Goal: Transaction & Acquisition: Purchase product/service

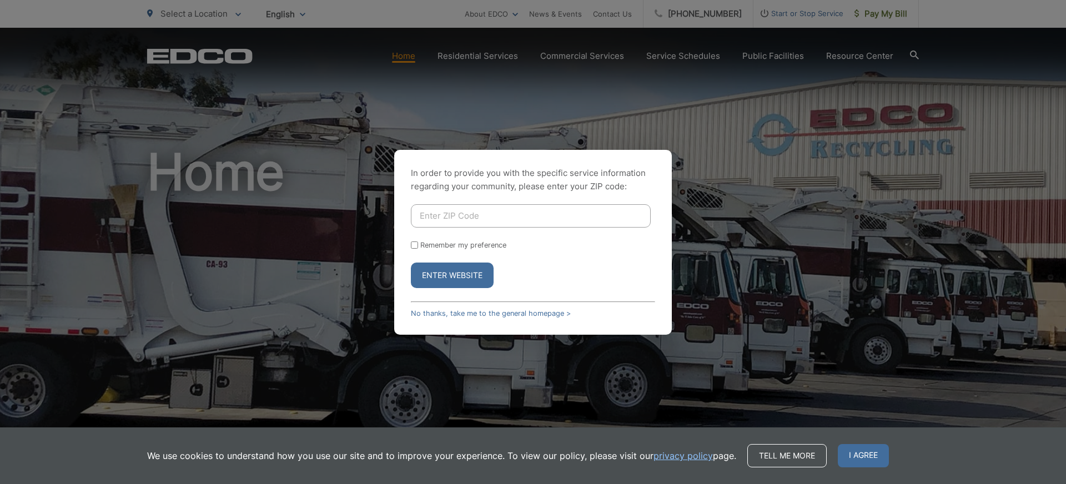
click at [505, 214] on input "Enter ZIP Code" at bounding box center [531, 215] width 240 height 23
type input "92024"
click at [457, 276] on button "Enter Website" at bounding box center [452, 276] width 83 height 26
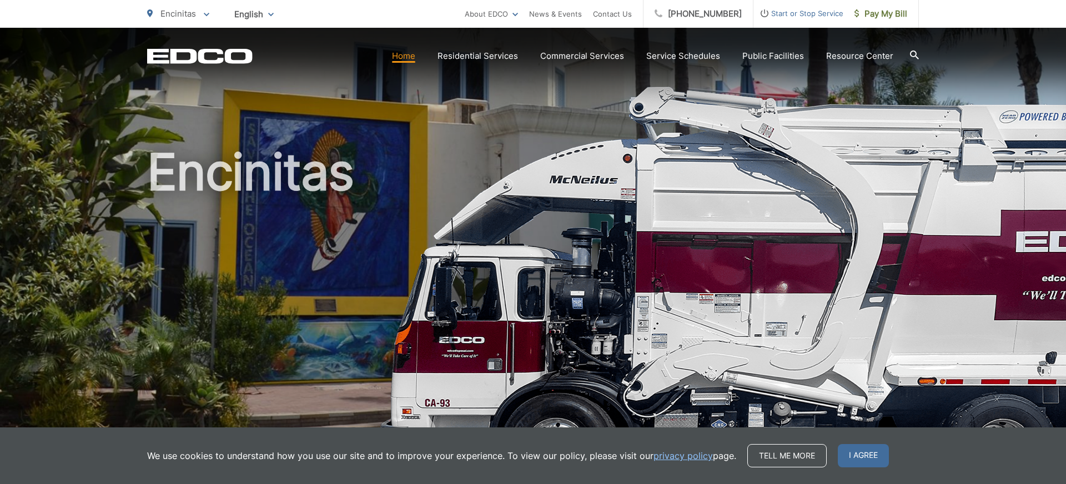
click at [412, 63] on section "Home Residential Services Curbside Pickup Recycling Organic Recycling Trash Hou…" at bounding box center [586, 56] width 666 height 21
click at [625, 108] on div "Encinitas" at bounding box center [533, 257] width 772 height 458
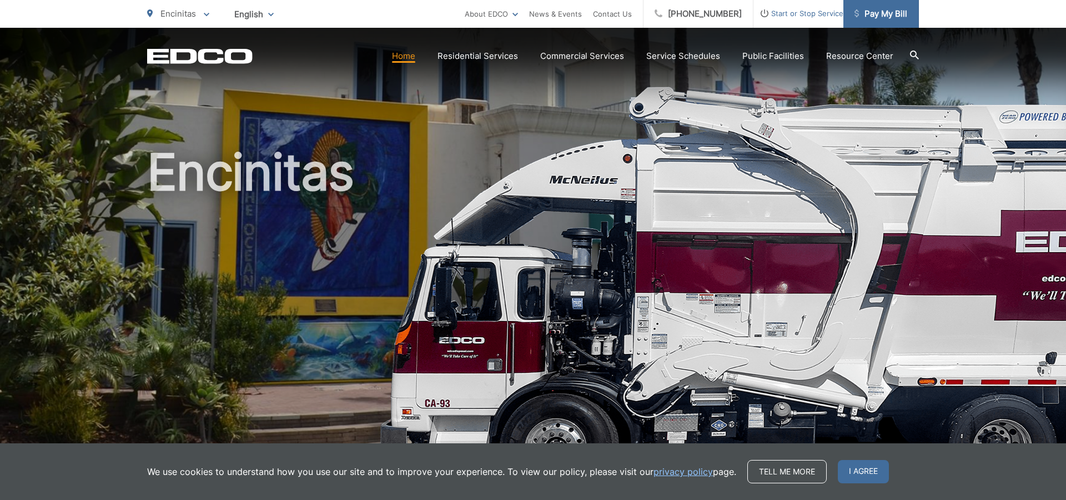
click at [873, 11] on span "Pay My Bill" at bounding box center [881, 13] width 53 height 13
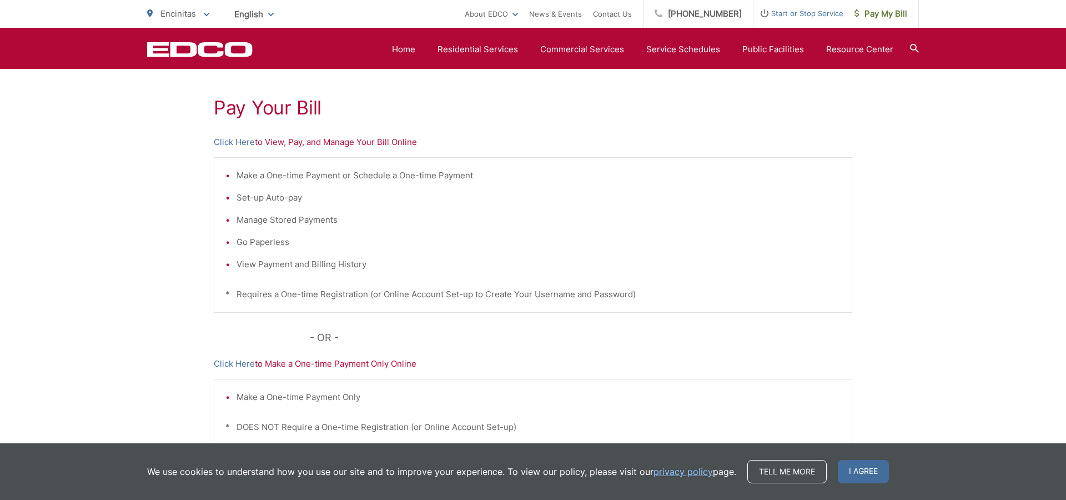
scroll to position [188, 0]
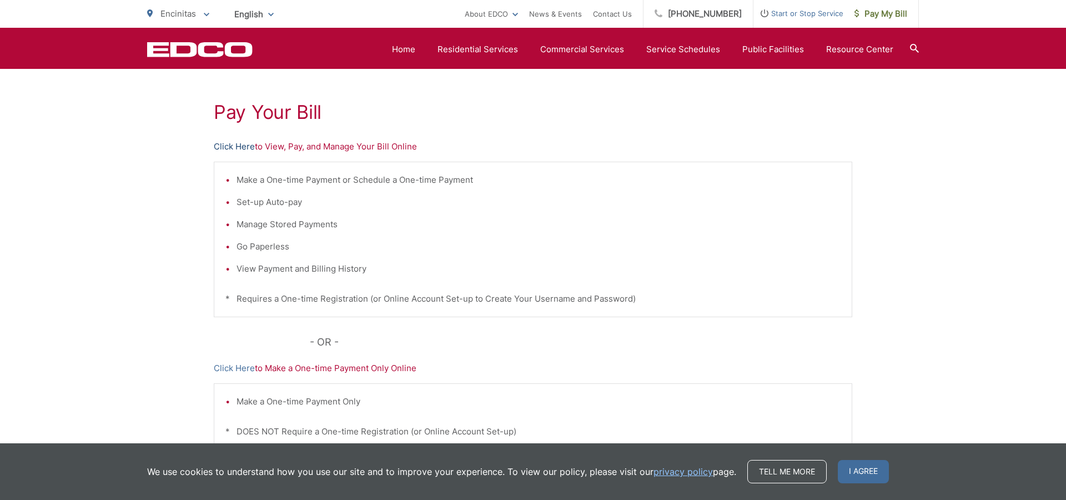
click at [220, 143] on link "Click Here" at bounding box center [234, 146] width 41 height 13
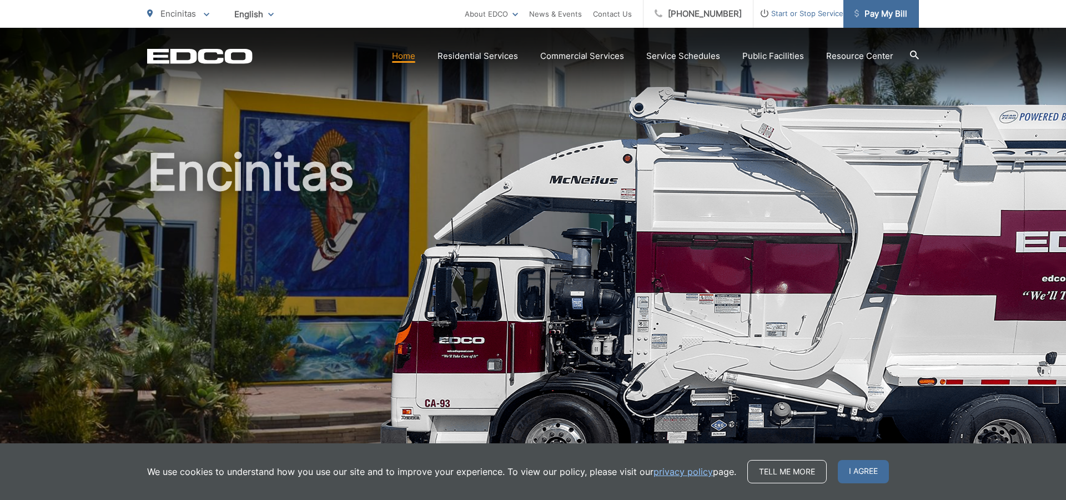
click at [897, 13] on span "Pay My Bill" at bounding box center [881, 13] width 53 height 13
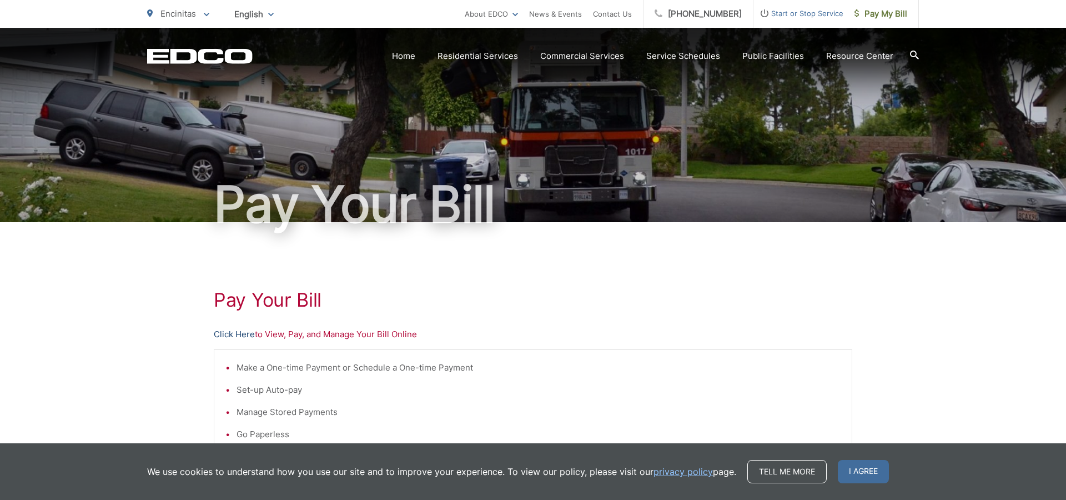
click at [241, 332] on link "Click Here" at bounding box center [234, 334] width 41 height 13
